Goal: Transaction & Acquisition: Book appointment/travel/reservation

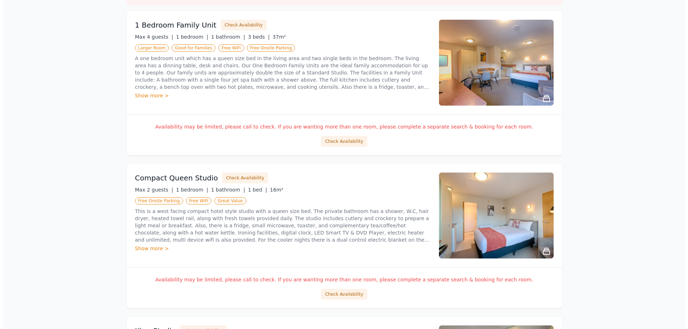
scroll to position [179, 0]
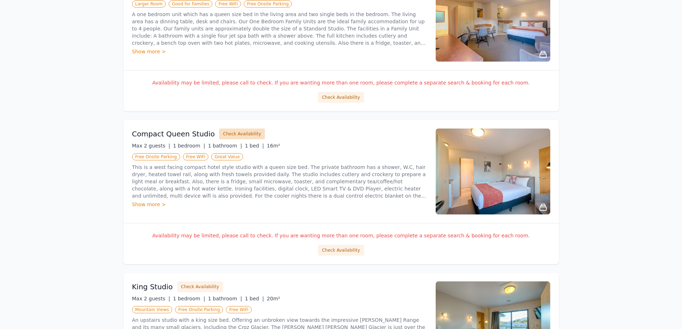
click at [227, 135] on button "Check Availability" at bounding box center [242, 134] width 46 height 11
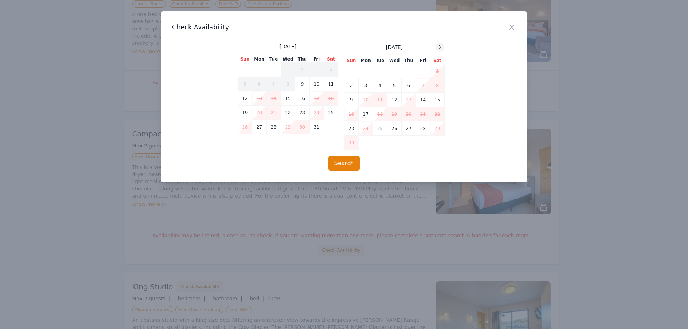
click at [441, 51] on div at bounding box center [439, 47] width 9 height 9
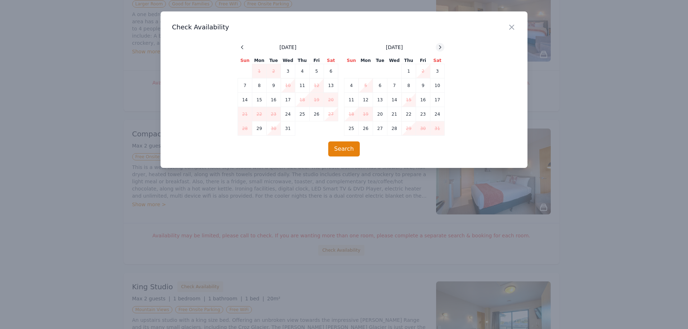
click at [441, 51] on div at bounding box center [439, 47] width 9 height 9
